Goal: Task Accomplishment & Management: Complete application form

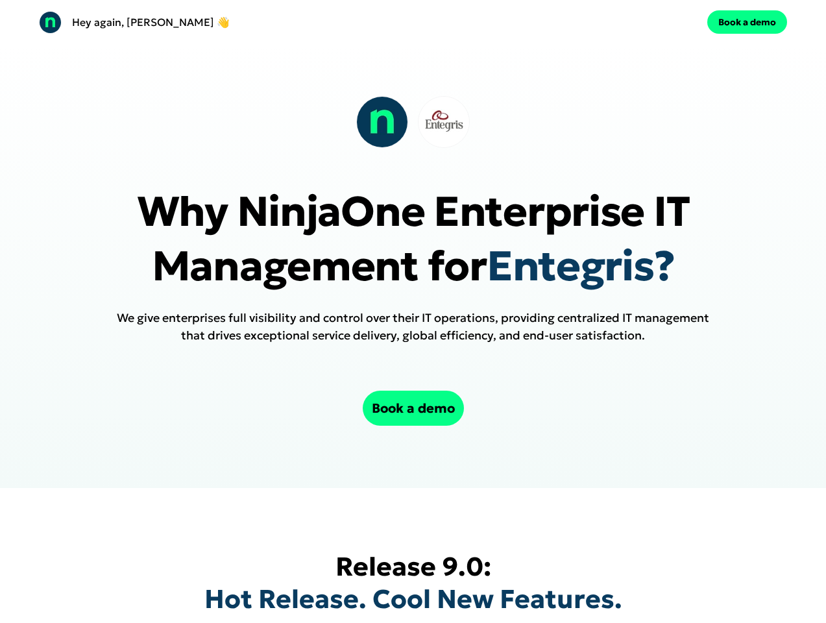
click at [413, 22] on div "Hey again, [PERSON_NAME] 👋 Book a demo" at bounding box center [413, 22] width 826 height 44
click at [223, 22] on div "Hey again, [PERSON_NAME] 👋" at bounding box center [223, 22] width 369 height 23
click at [603, 22] on div "Book a demo" at bounding box center [602, 21] width 369 height 23
click at [747, 22] on button "Book a demo" at bounding box center [747, 21] width 80 height 23
click at [413, 122] on div at bounding box center [413, 122] width 114 height 52
